Goal: Transaction & Acquisition: Purchase product/service

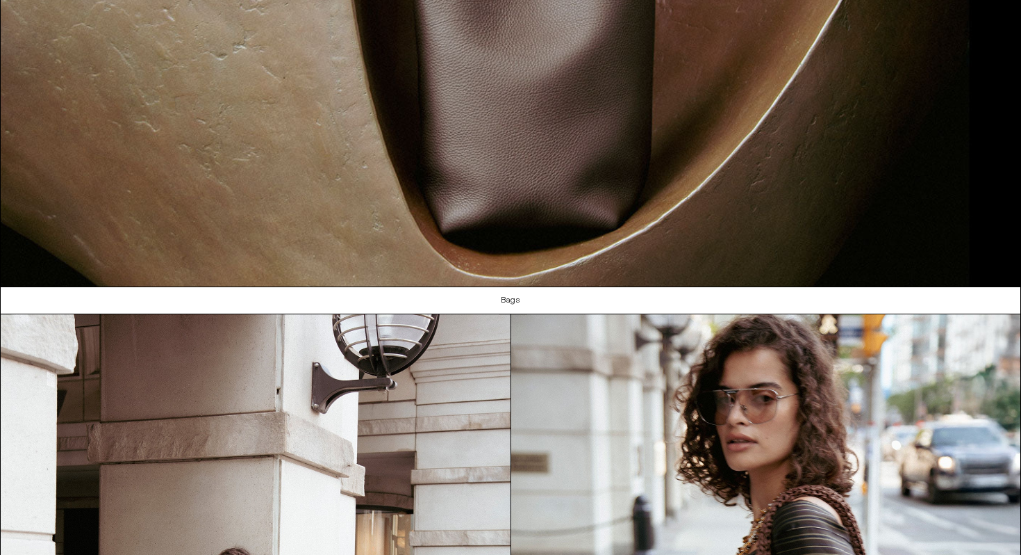
scroll to position [1037, 0]
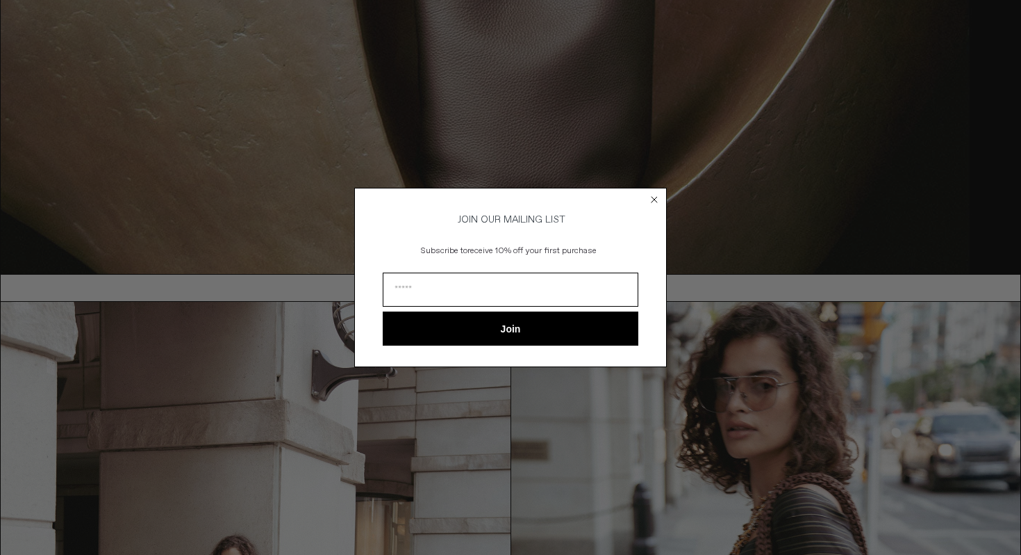
click at [653, 200] on circle "Close dialog" at bounding box center [654, 198] width 13 height 13
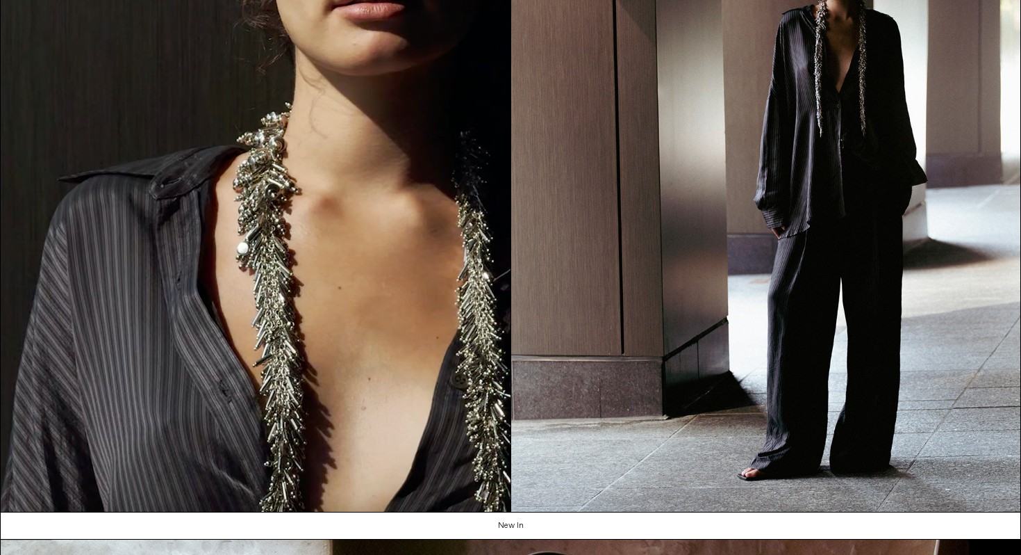
scroll to position [0, 0]
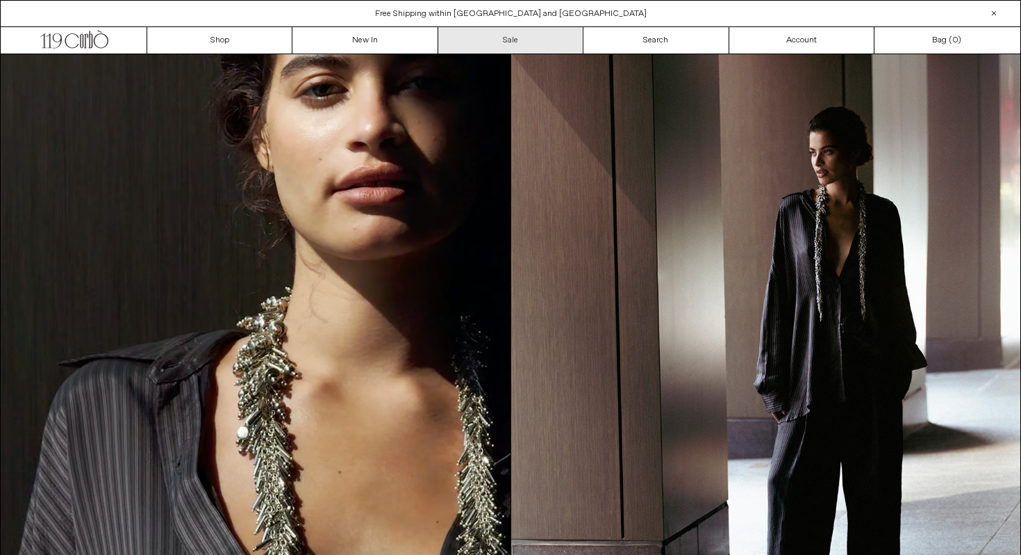
click at [500, 39] on link "Sale" at bounding box center [510, 40] width 145 height 26
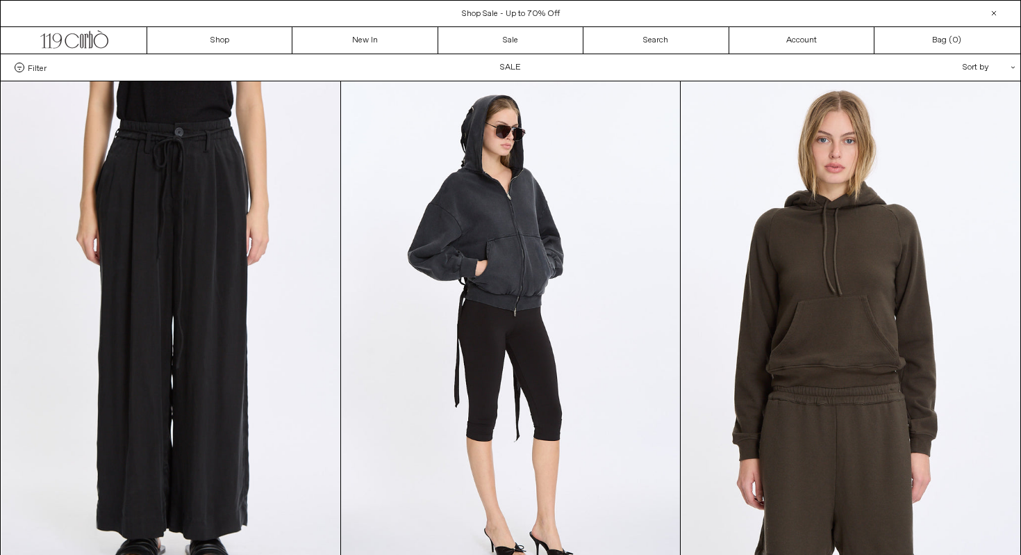
click at [972, 70] on div "Sort by .cls-1{fill:#231f20}" at bounding box center [944, 67] width 125 height 26
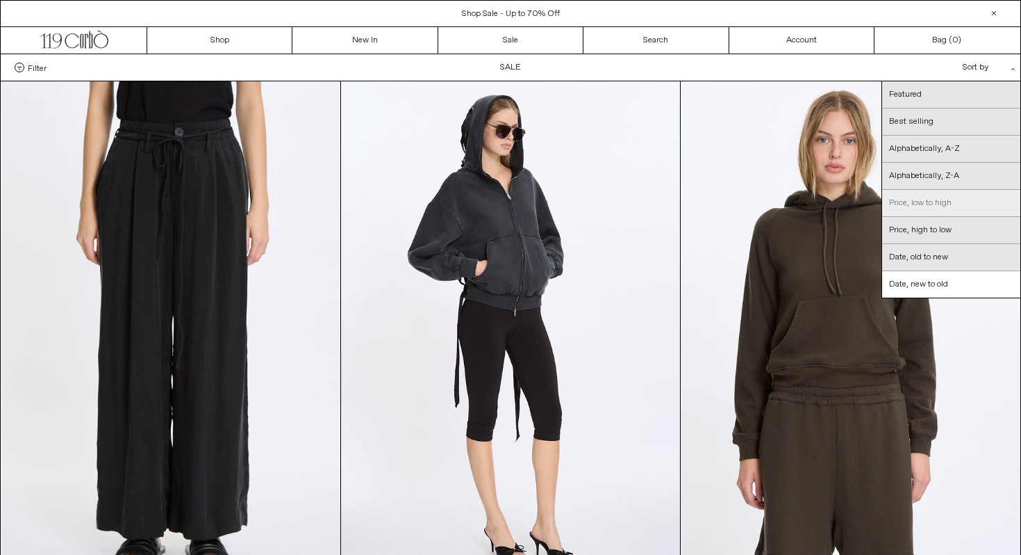
click at [933, 209] on link "Price, low to high" at bounding box center [952, 203] width 138 height 27
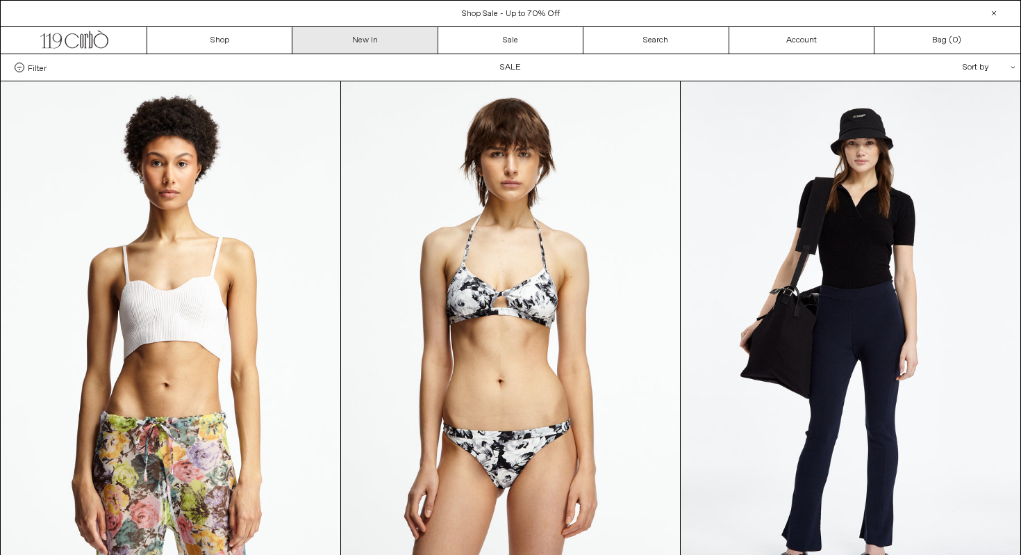
click at [366, 40] on link "New In" at bounding box center [365, 40] width 145 height 26
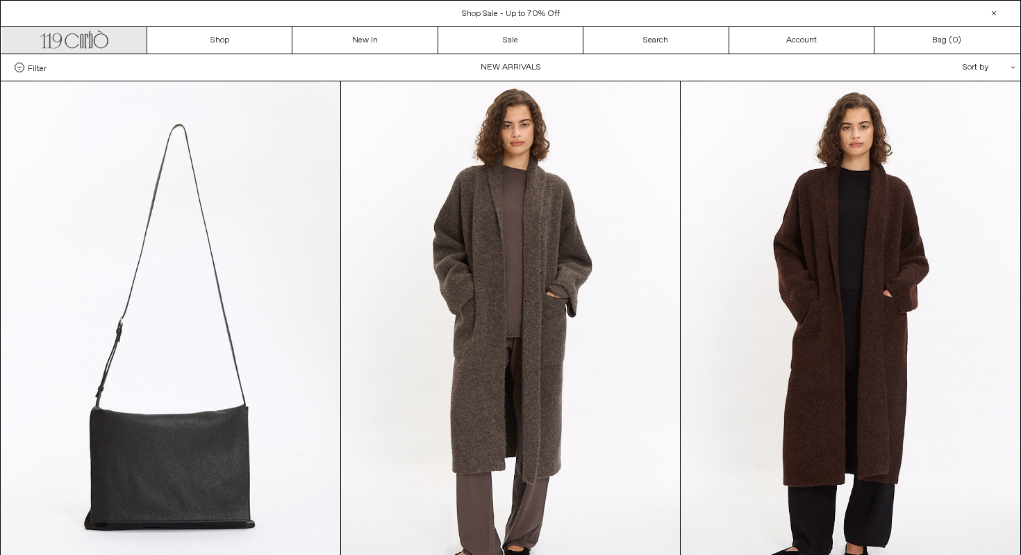
click at [61, 33] on icon ".cls-1, .cls-2 { fill: #231f20; stroke: #231f20; stroke-miterlimit: 10; stroke-…" at bounding box center [74, 38] width 68 height 20
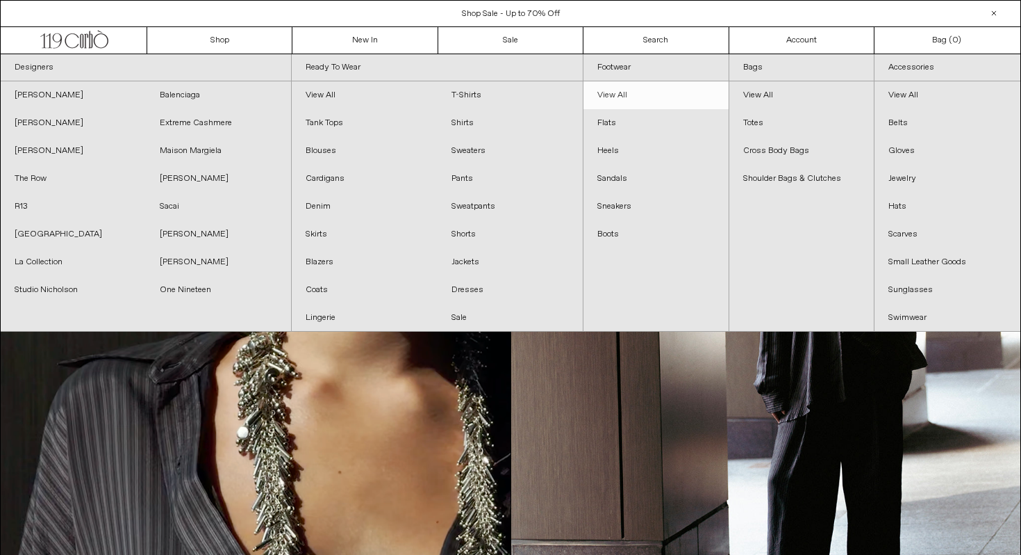
click at [616, 90] on link "View All" at bounding box center [656, 95] width 145 height 28
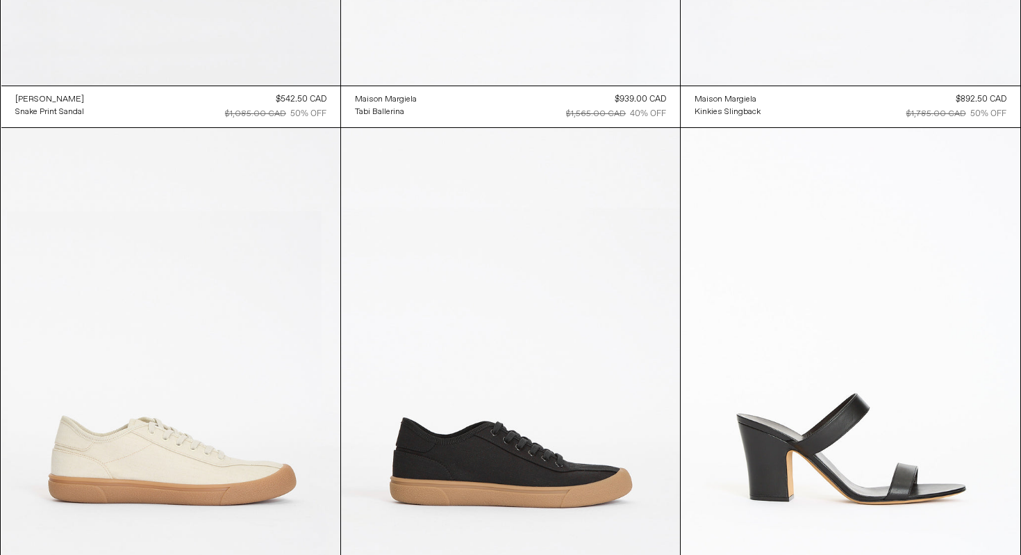
scroll to position [3487, 0]
